Goal: Task Accomplishment & Management: Manage account settings

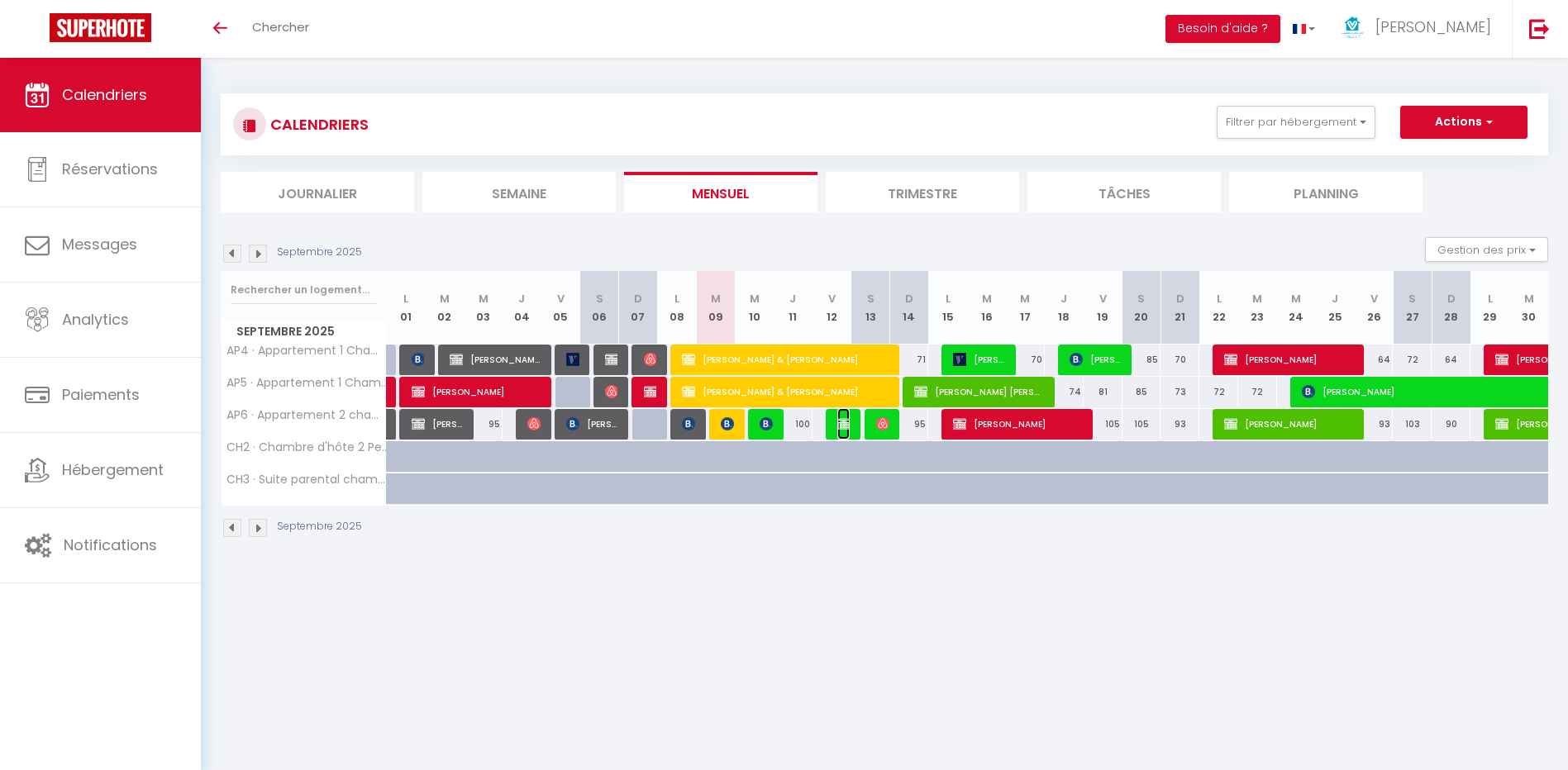
click at [841, 435] on span "[PERSON_NAME]" at bounding box center [844, 424] width 13 height 31
select select "OK"
select select "KO"
select select "0"
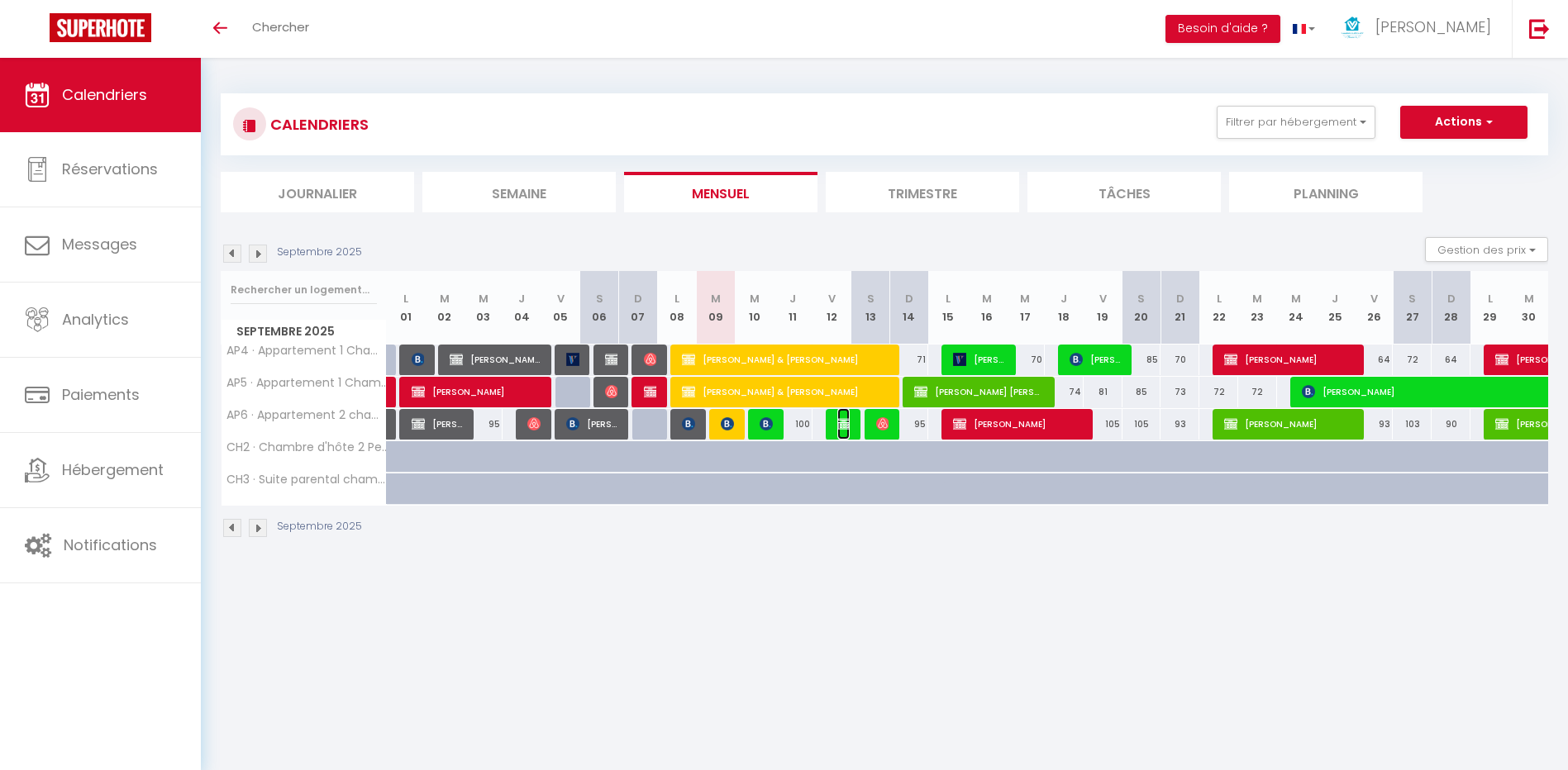
select select "1"
select select
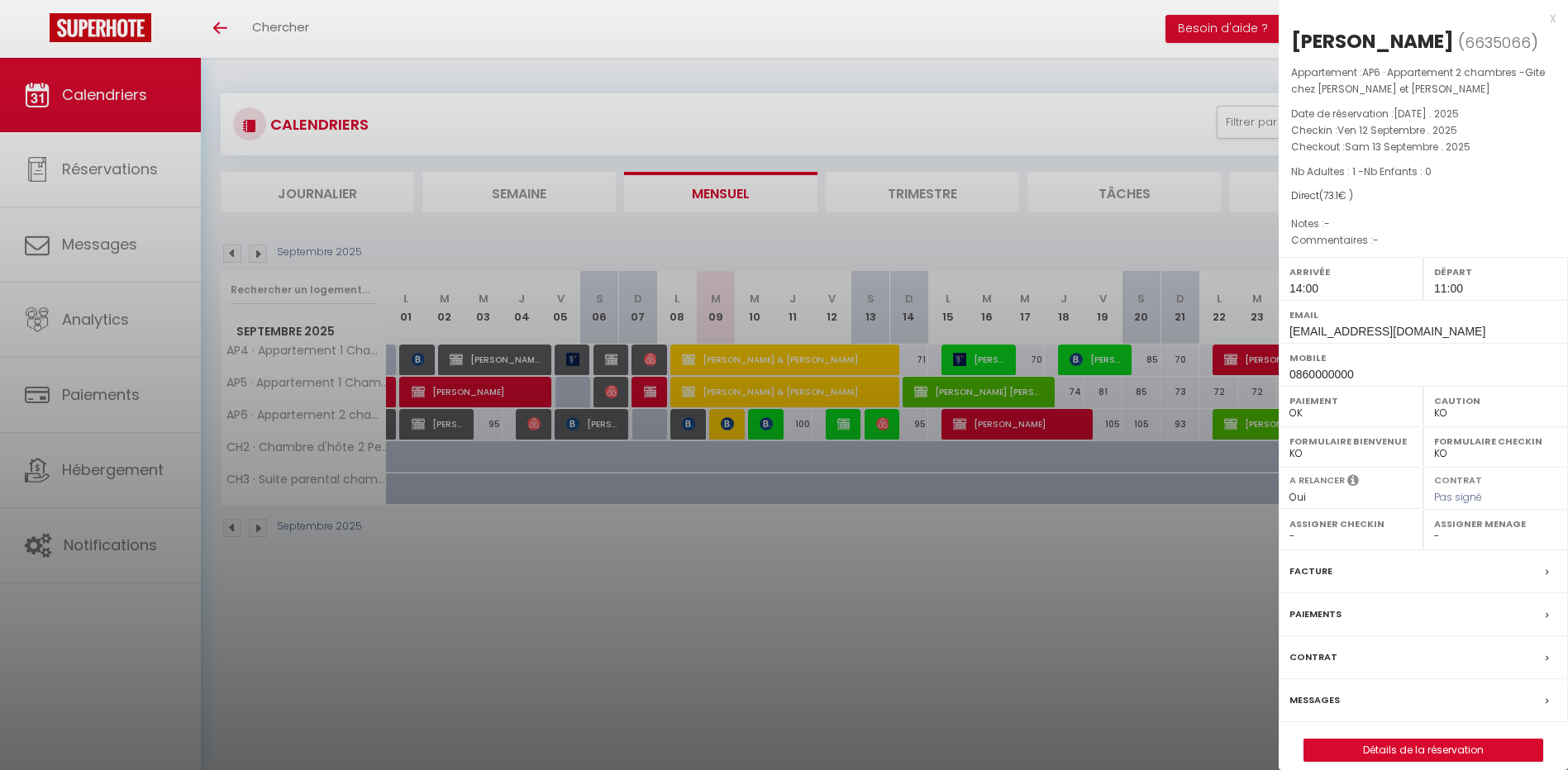
click at [1552, 19] on div "x" at bounding box center [1417, 18] width 277 height 20
